Goal: Task Accomplishment & Management: Manage account settings

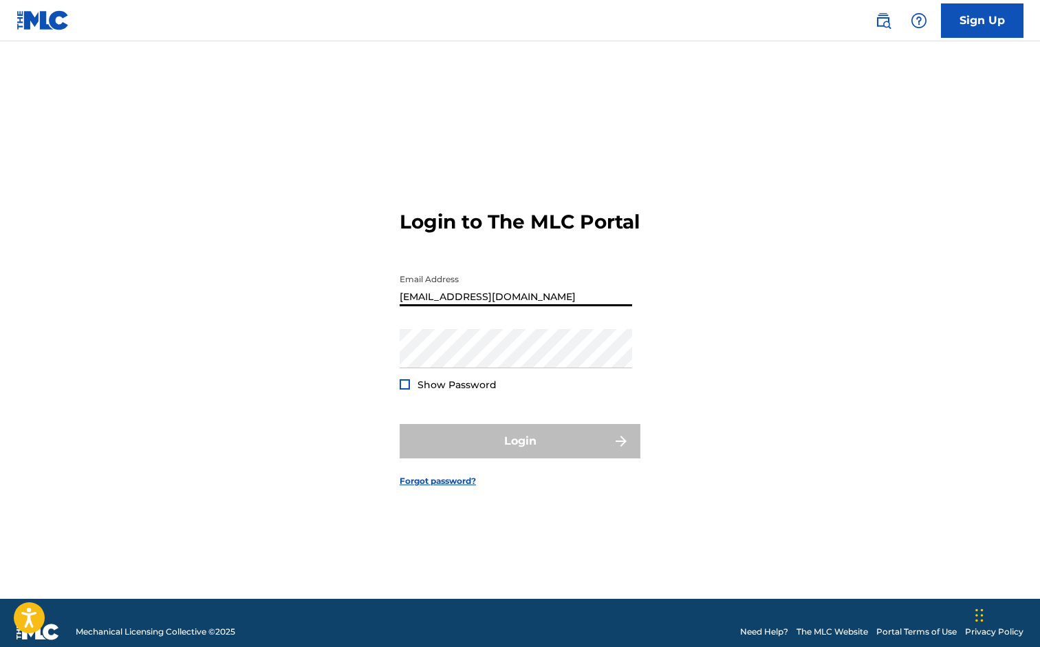
type input "[EMAIL_ADDRESS][DOMAIN_NAME]"
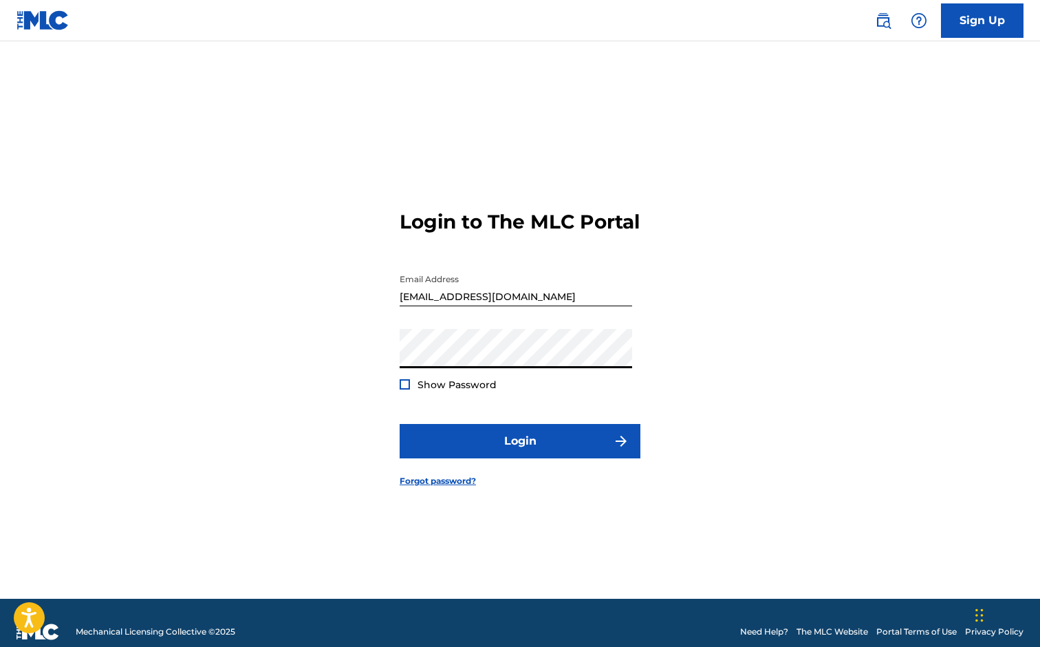
click at [468, 391] on span "Show Password" at bounding box center [457, 384] width 79 height 12
click at [447, 404] on form "Login to The MLC Portal Email Address [EMAIL_ADDRESS][DOMAIN_NAME] Password Sho…" at bounding box center [520, 337] width 241 height 523
click at [448, 391] on span "Show Password" at bounding box center [457, 384] width 79 height 12
click at [403, 389] on div at bounding box center [405, 384] width 10 height 10
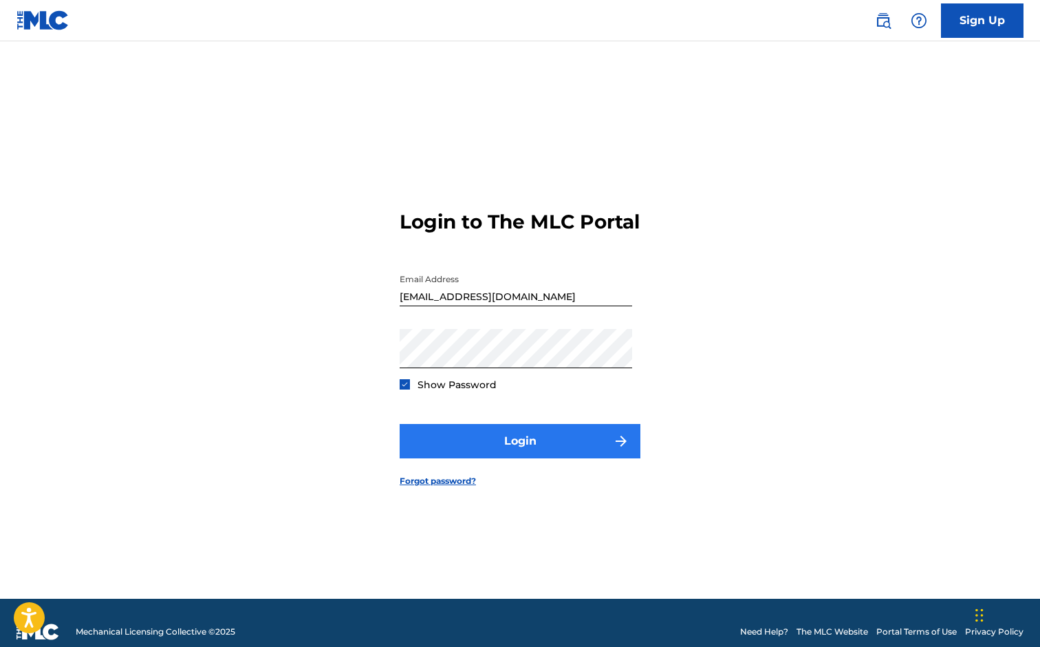
click at [465, 451] on button "Login" at bounding box center [520, 441] width 241 height 34
click at [440, 441] on button "Login" at bounding box center [520, 441] width 241 height 34
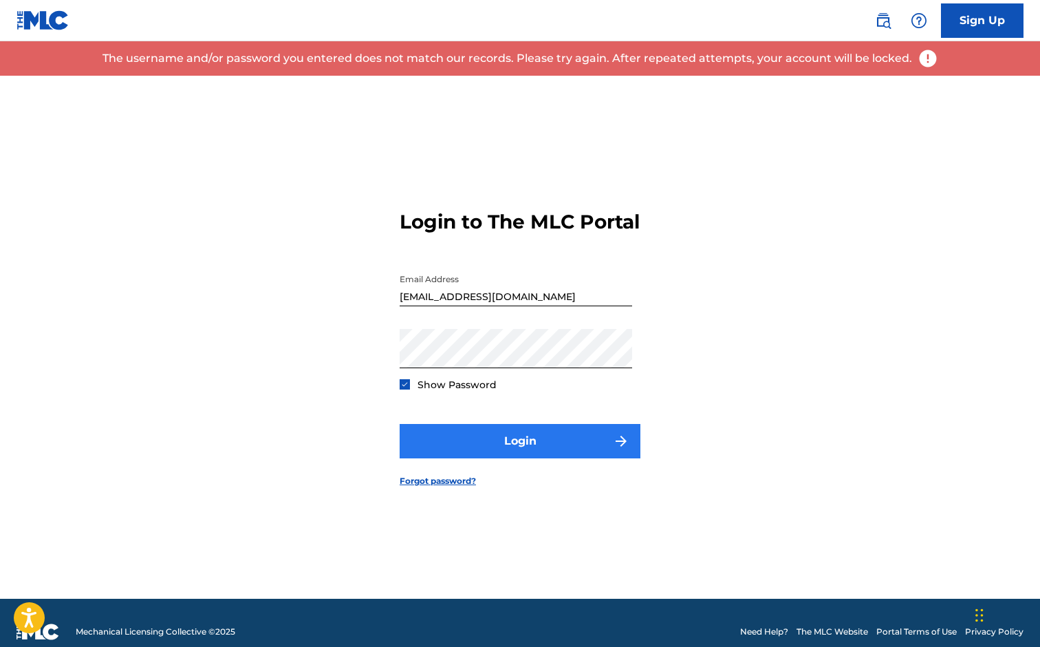
click at [507, 440] on button "Login" at bounding box center [520, 441] width 241 height 34
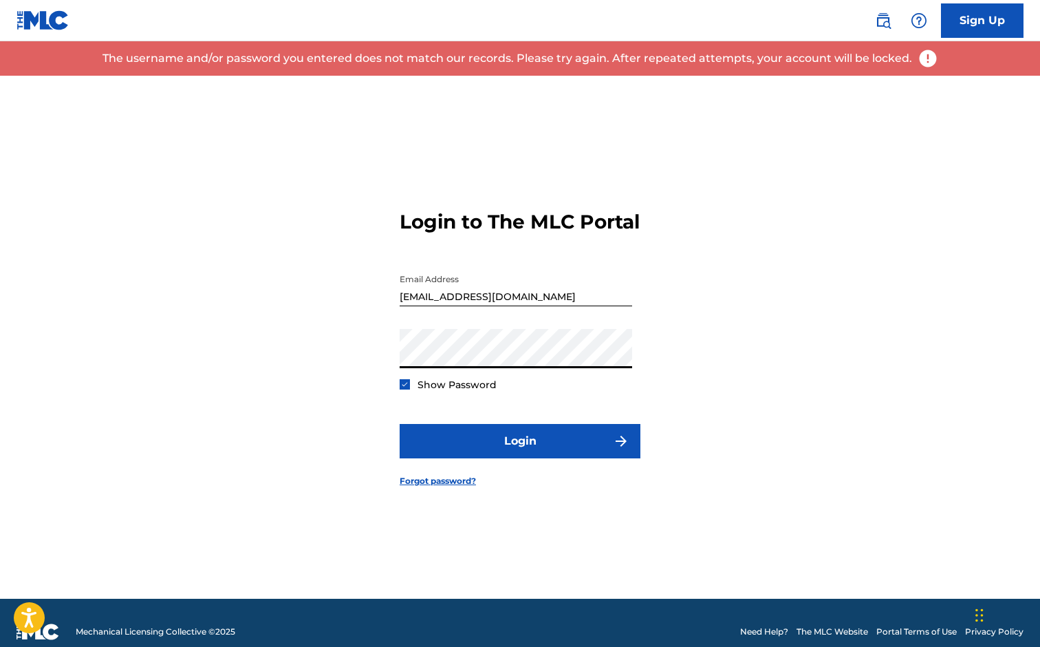
click at [383, 370] on div "Login to The MLC Portal Email Address [EMAIL_ADDRESS][DOMAIN_NAME] Password Sho…" at bounding box center [520, 337] width 963 height 523
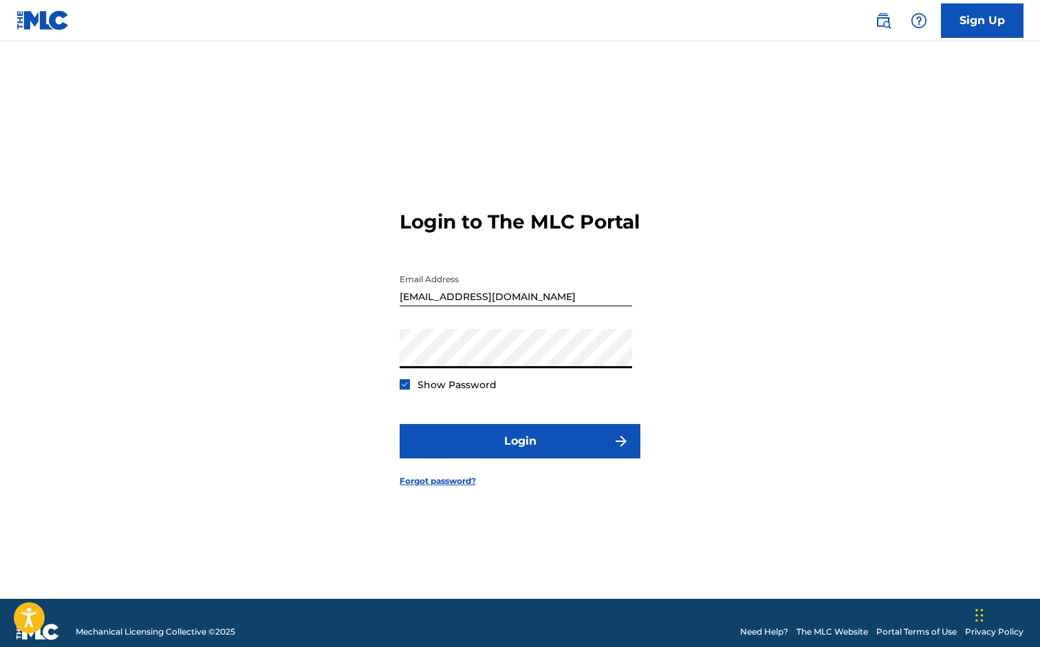
click at [520, 452] on button "Login" at bounding box center [520, 441] width 241 height 34
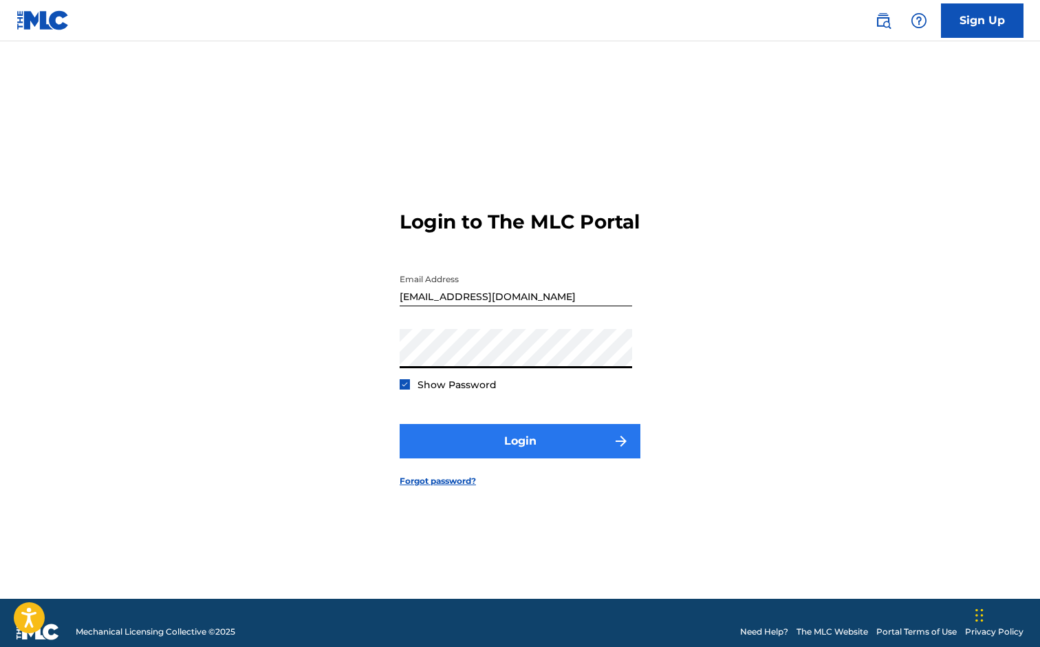
click at [471, 453] on button "Login" at bounding box center [520, 441] width 241 height 34
click at [517, 458] on button "Login" at bounding box center [520, 441] width 241 height 34
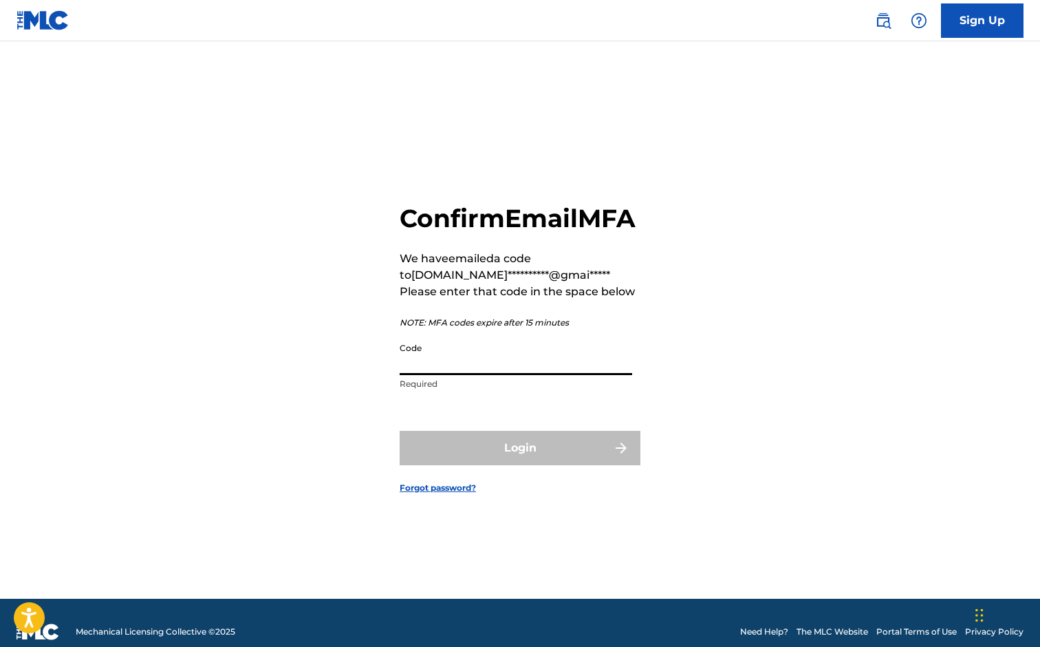
click at [500, 375] on input "Code" at bounding box center [516, 355] width 233 height 39
click at [486, 375] on input "Code" at bounding box center [516, 355] width 233 height 39
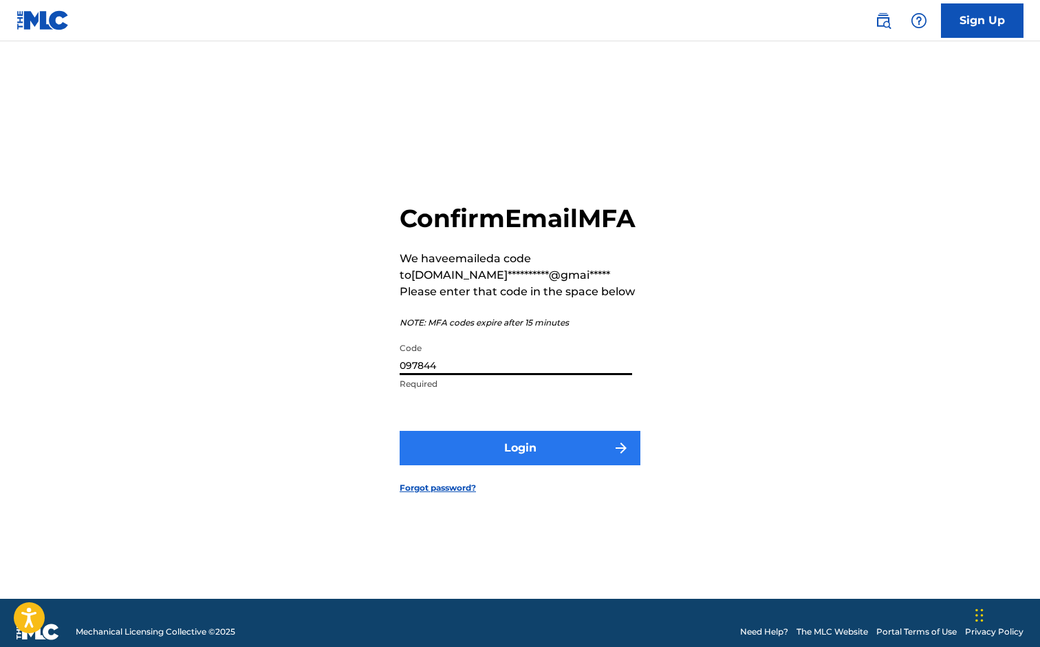
type input "097844"
click at [527, 465] on button "Login" at bounding box center [520, 448] width 241 height 34
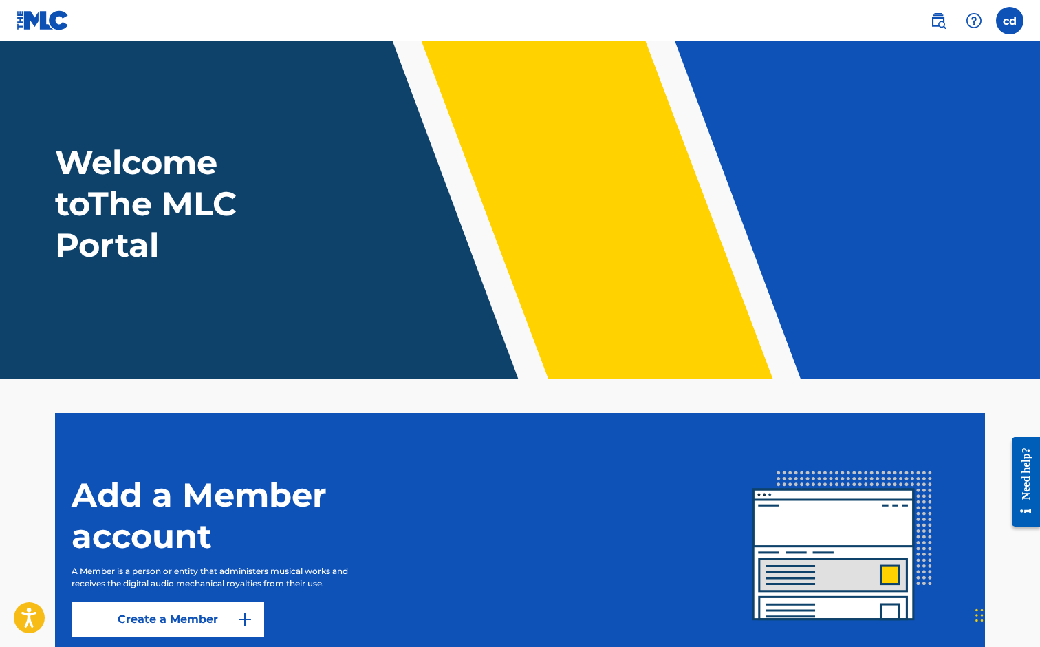
click at [42, 21] on img at bounding box center [43, 20] width 53 height 20
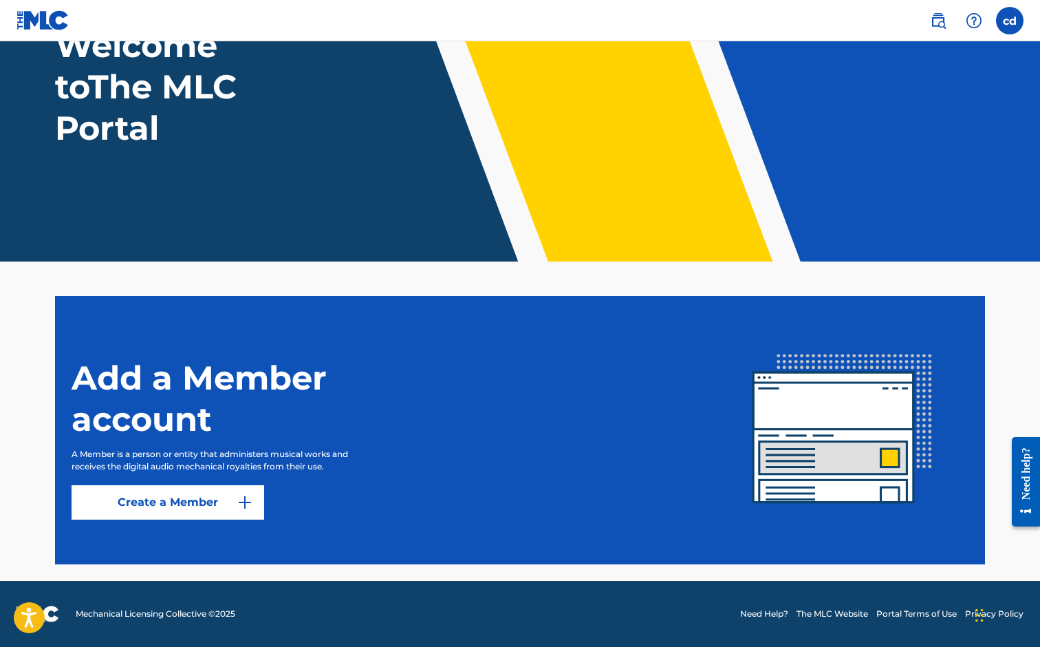
scroll to position [117, 0]
click at [1023, 485] on div "Need help?" at bounding box center [1026, 473] width 19 height 52
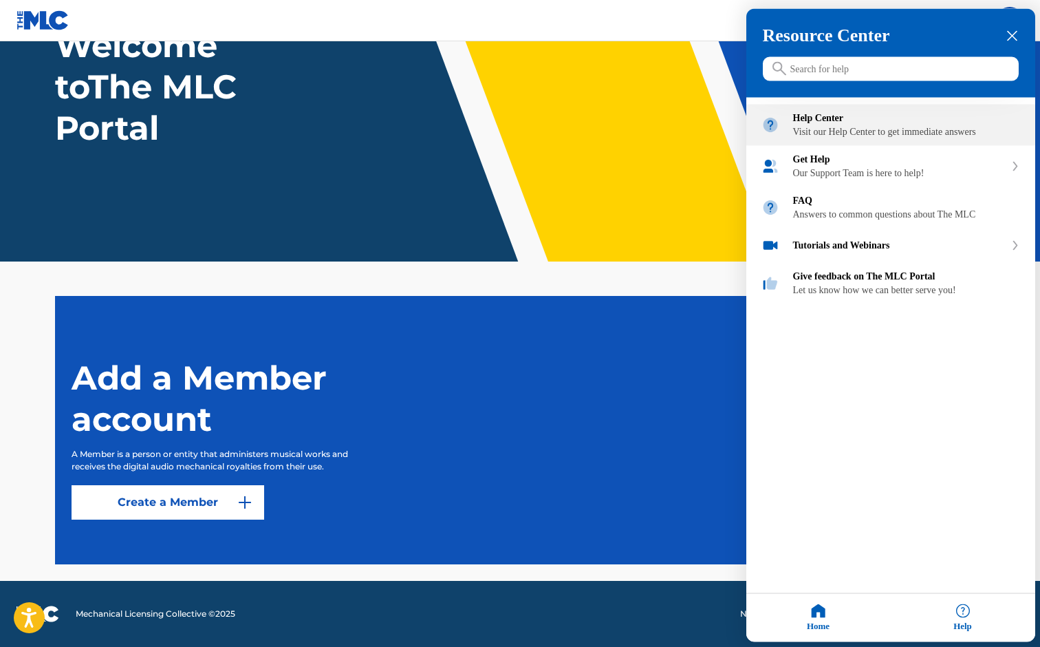
click at [870, 135] on div "Visit our Help Center to get immediate answers" at bounding box center [906, 132] width 227 height 11
